Goal: Task Accomplishment & Management: Manage account settings

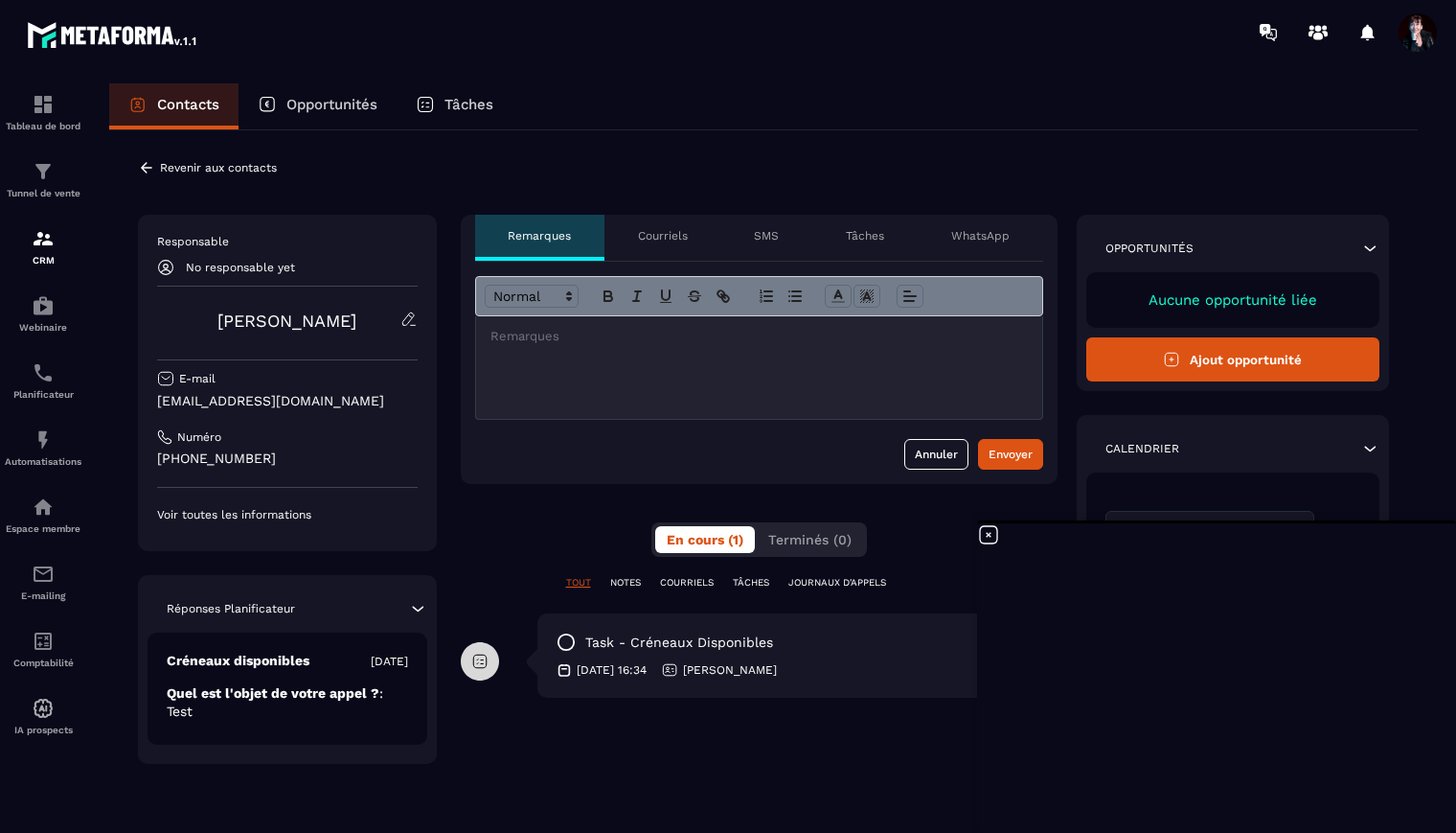
scroll to position [16759, 0]
click at [146, 169] on icon at bounding box center [146, 167] width 17 height 17
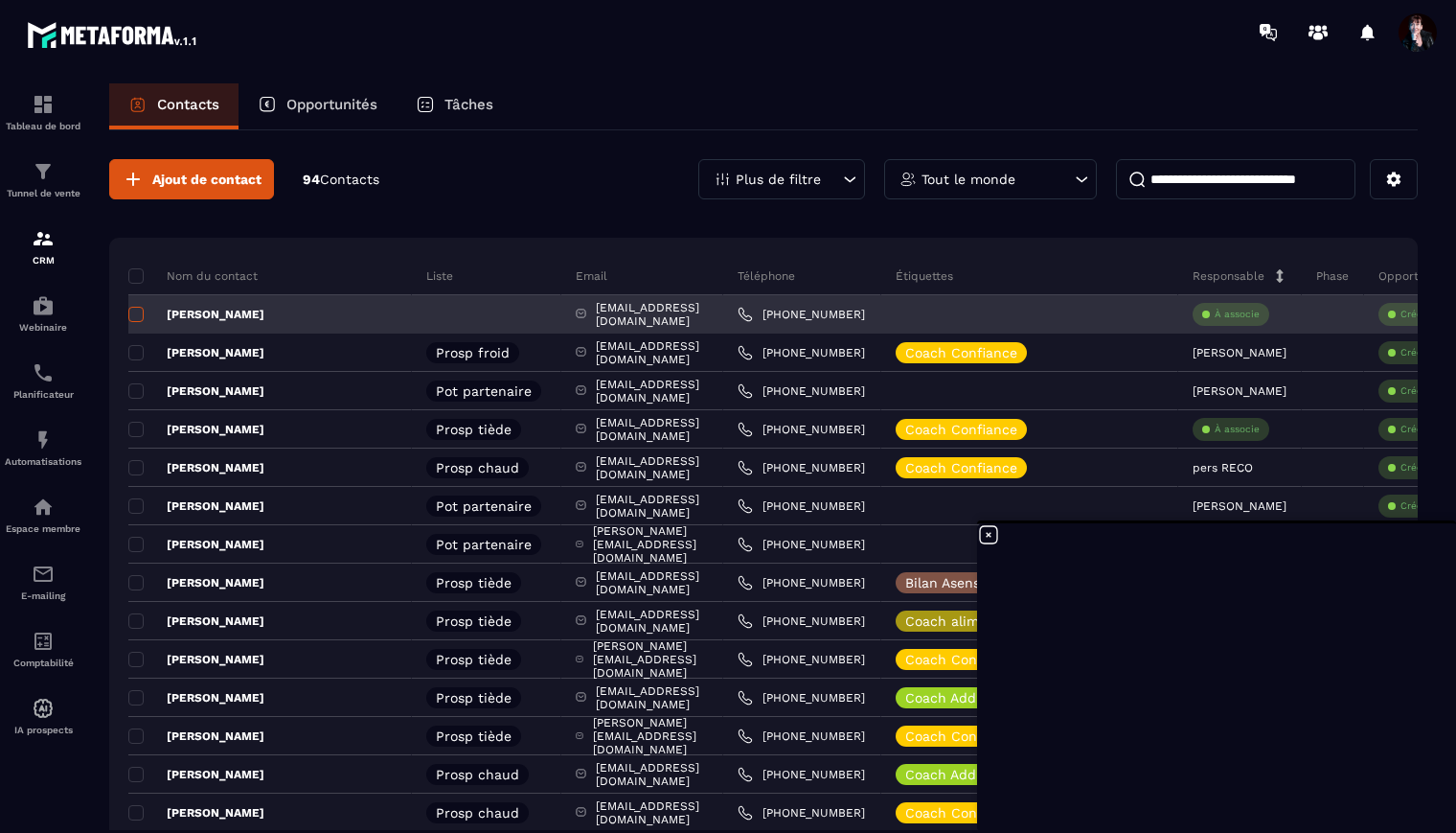
click at [133, 315] on span at bounding box center [135, 314] width 15 height 15
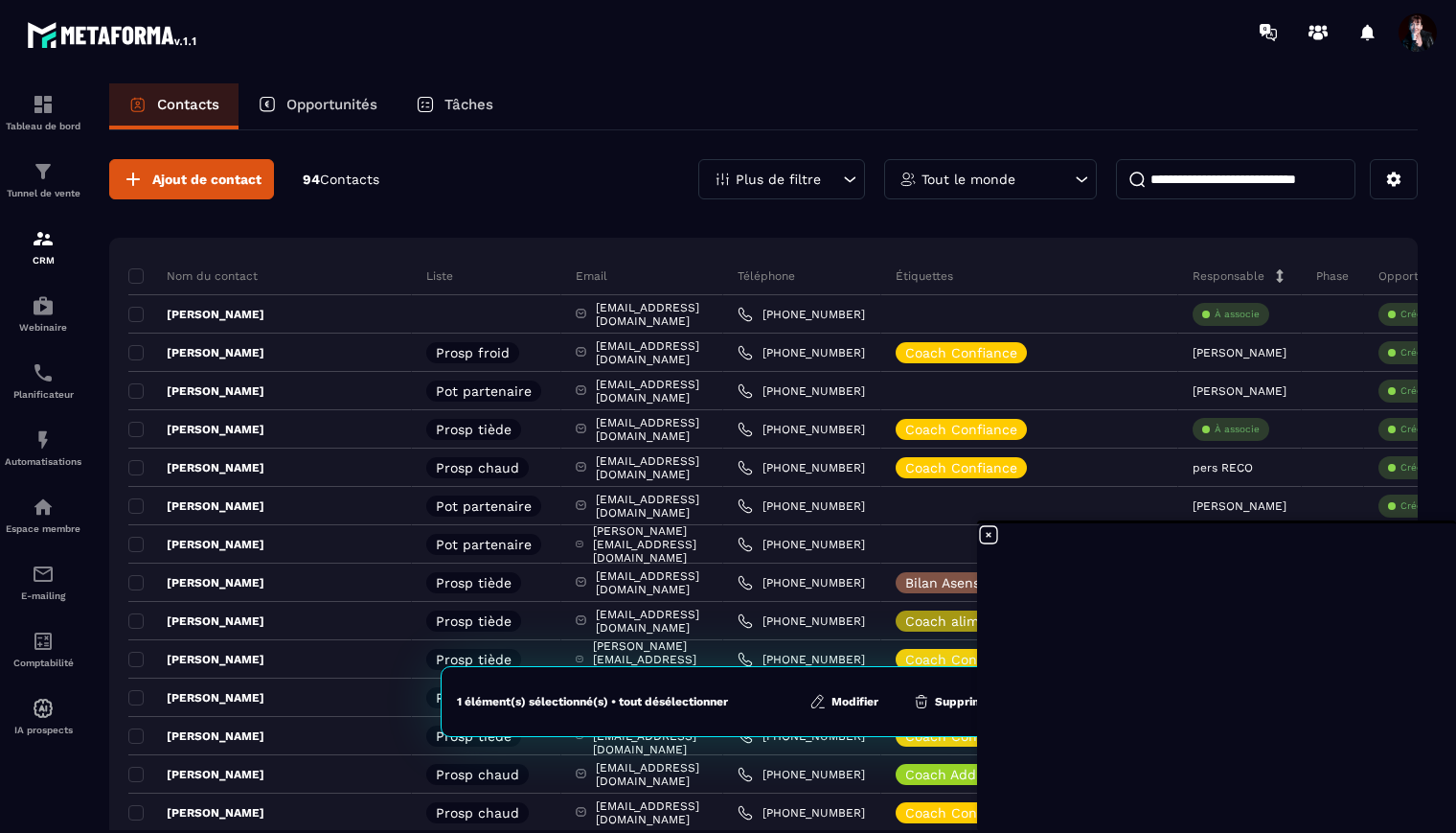
click at [960, 704] on button "Supprimer" at bounding box center [953, 701] width 93 height 19
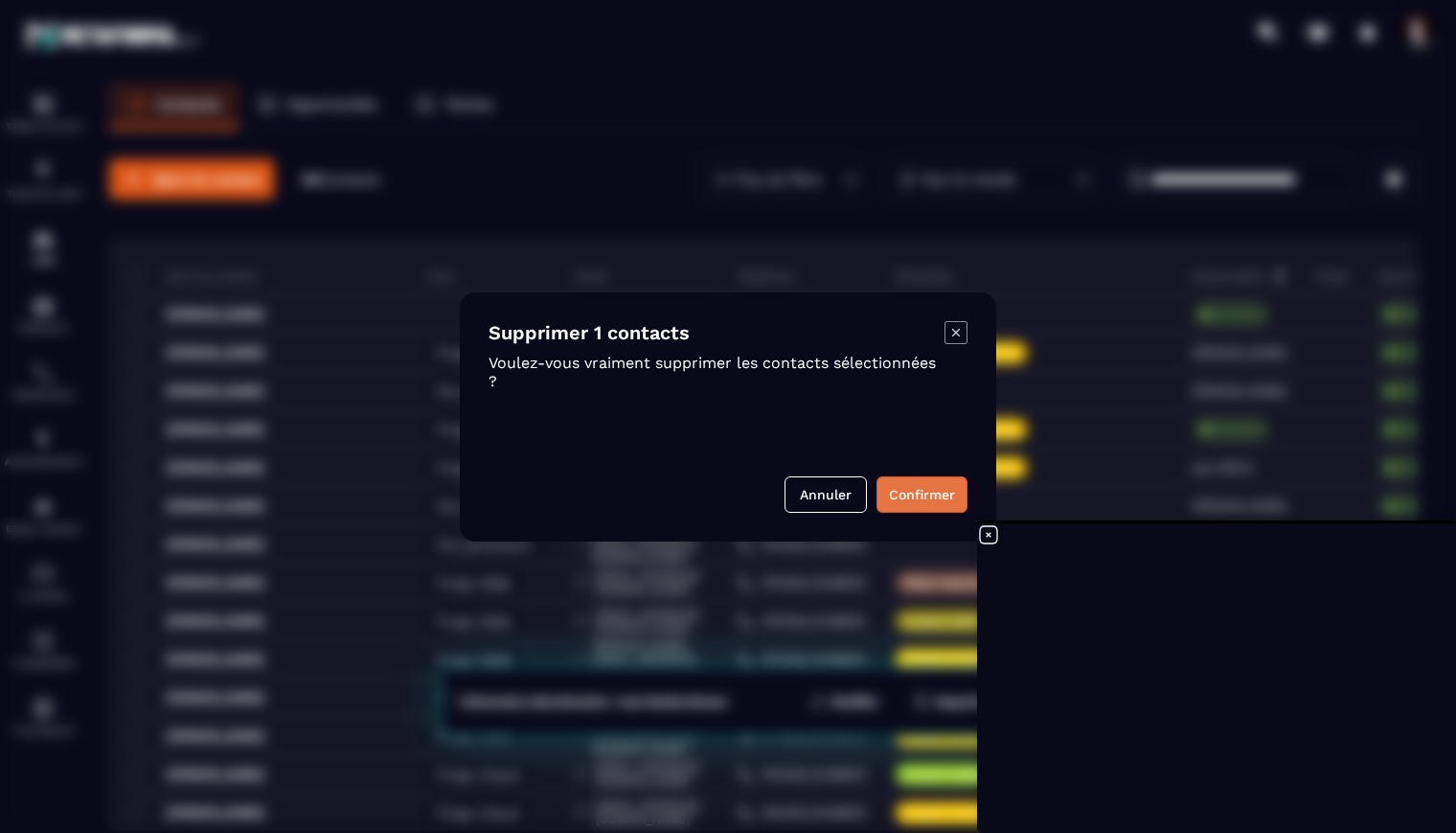
click at [920, 499] on button "Confirmer" at bounding box center [922, 494] width 91 height 36
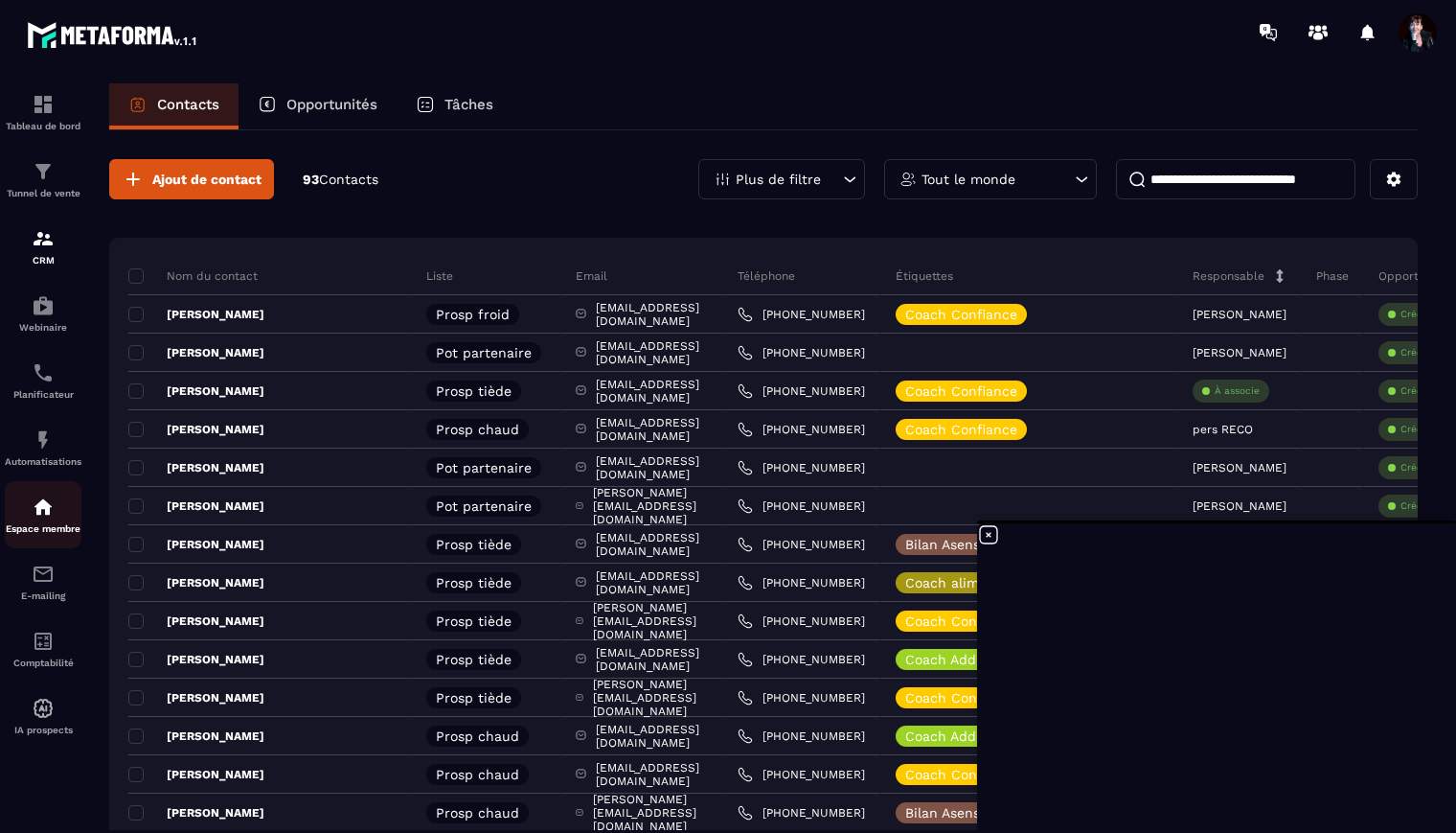
click at [40, 517] on img at bounding box center [43, 506] width 23 height 23
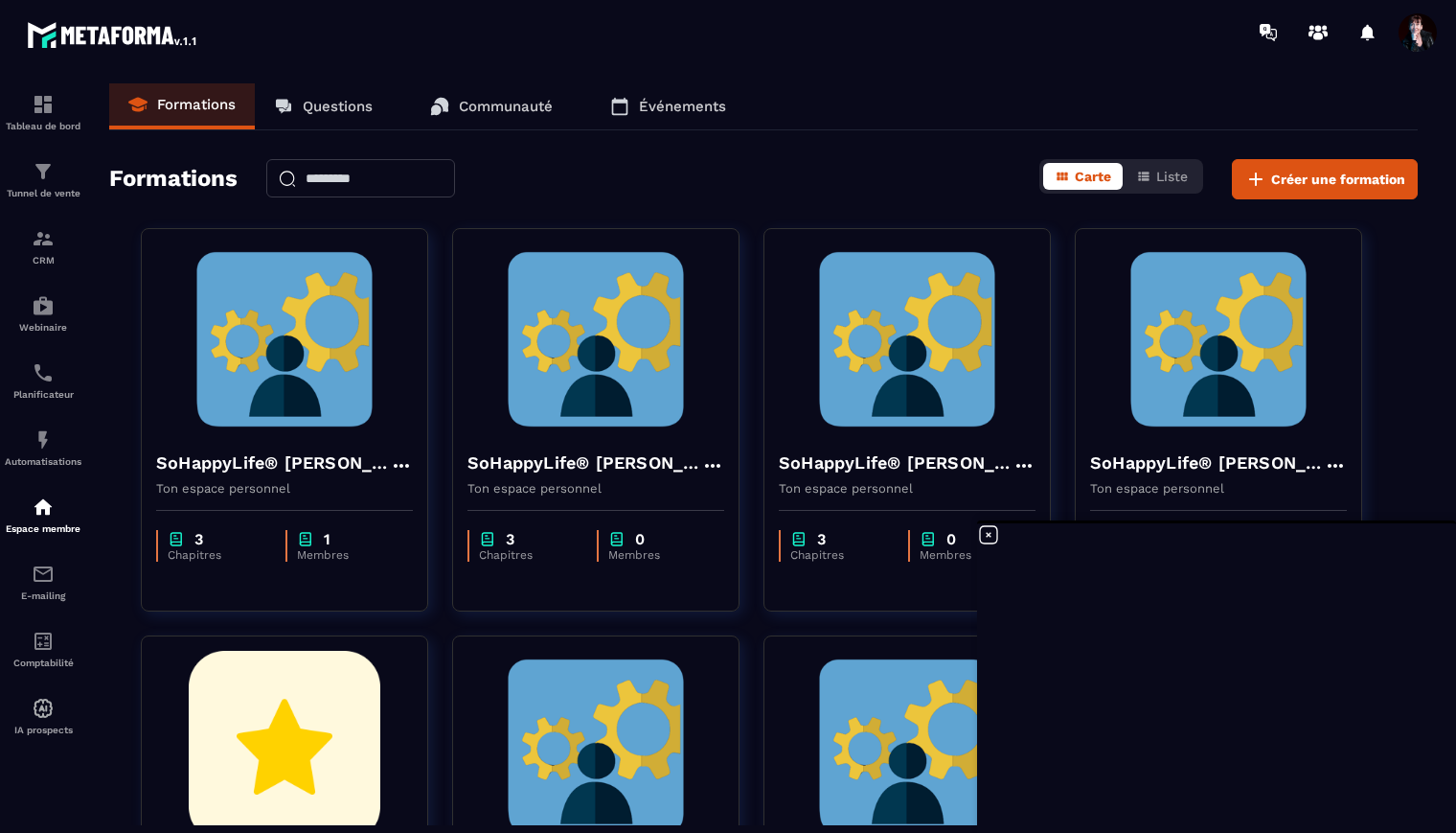
click at [989, 535] on icon at bounding box center [988, 534] width 17 height 17
